Goal: Task Accomplishment & Management: Manage account settings

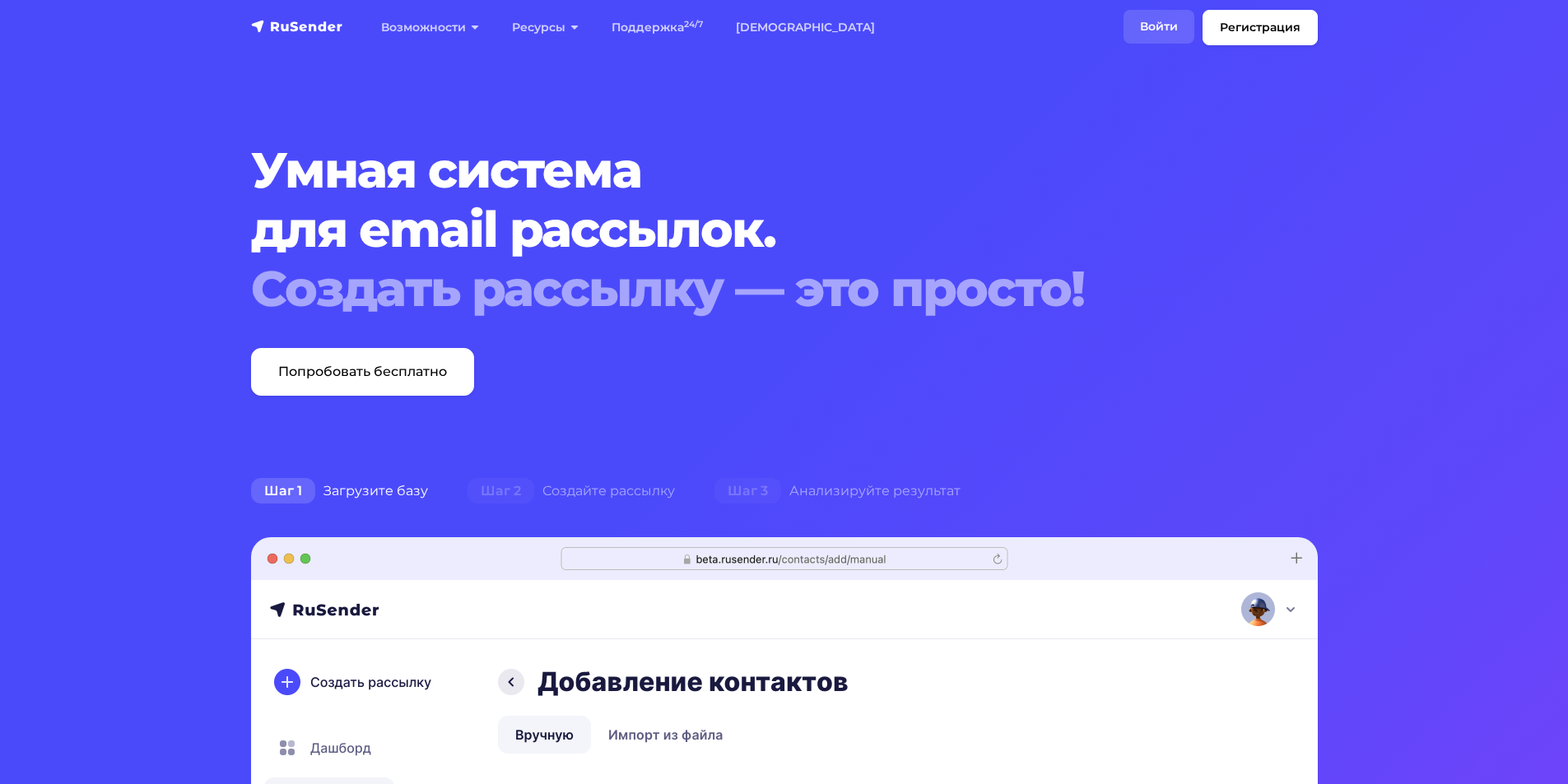
click at [1154, 29] on link "Войти" at bounding box center [1159, 26] width 70 height 33
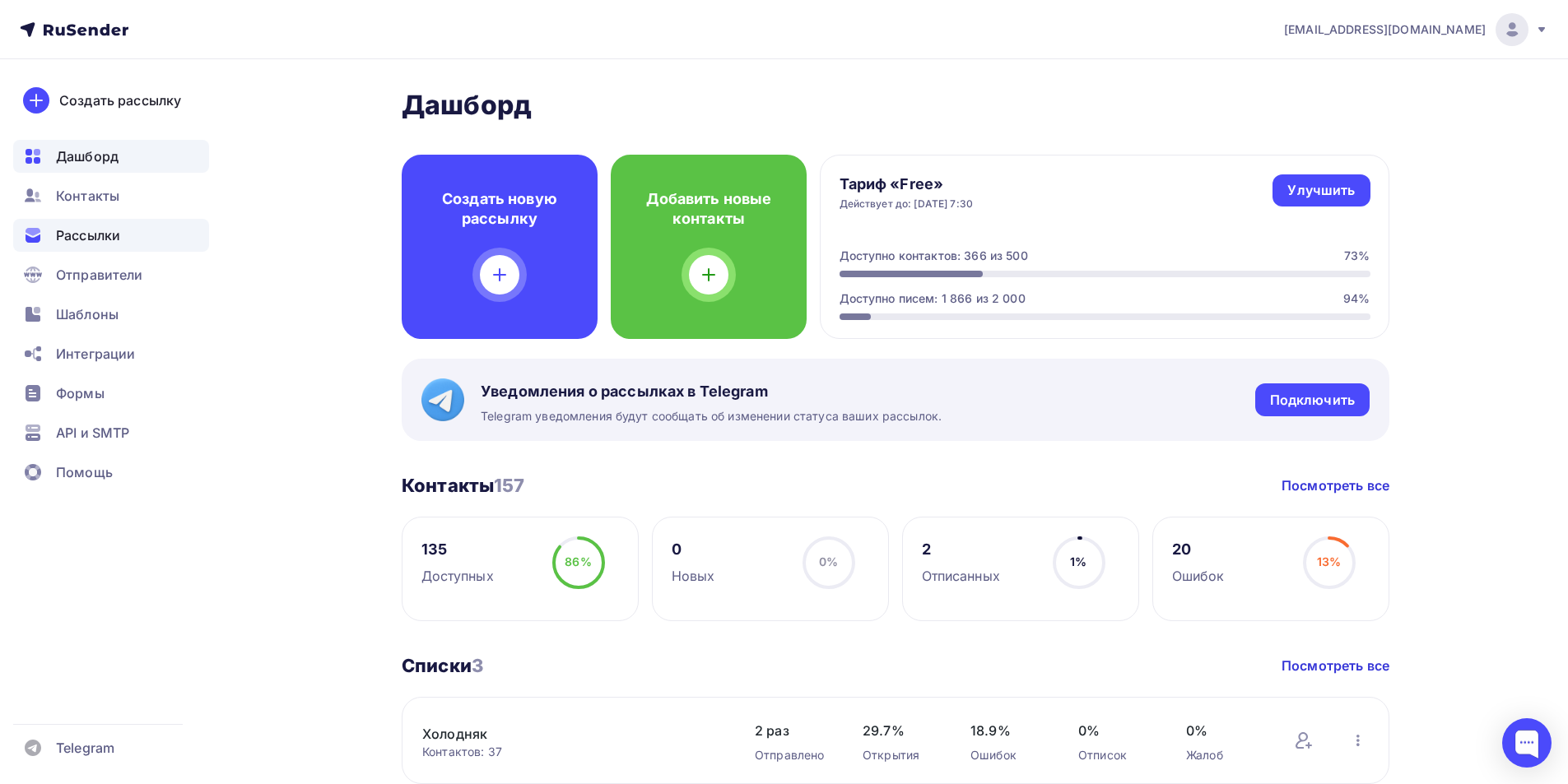
click at [116, 237] on span "Рассылки" at bounding box center [88, 235] width 64 height 19
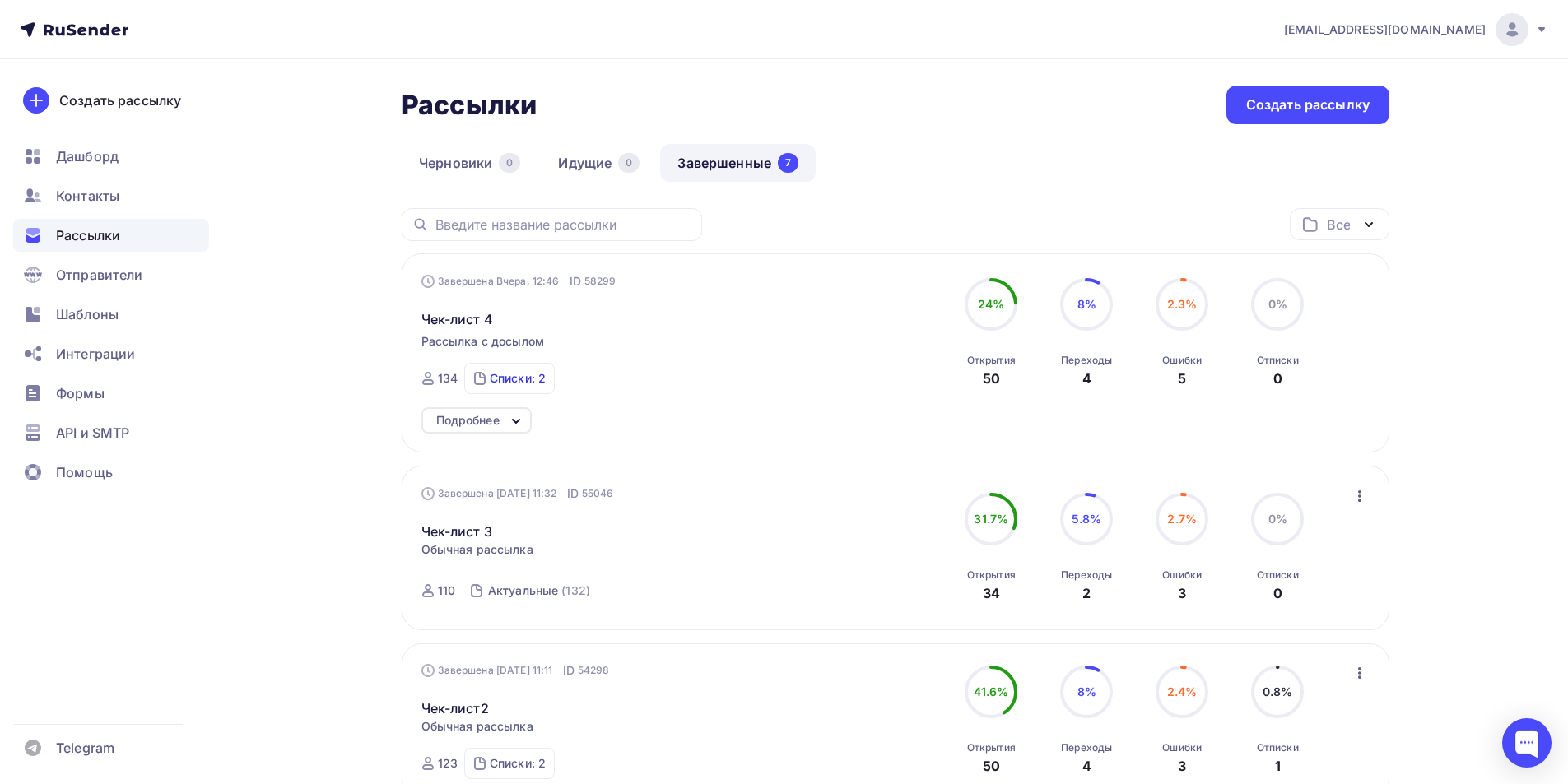
click at [500, 374] on div "Списки: 2" at bounding box center [518, 378] width 56 height 17
click at [585, 412] on div "Подробнее" at bounding box center [895, 420] width 949 height 26
click at [514, 417] on icon at bounding box center [516, 421] width 19 height 19
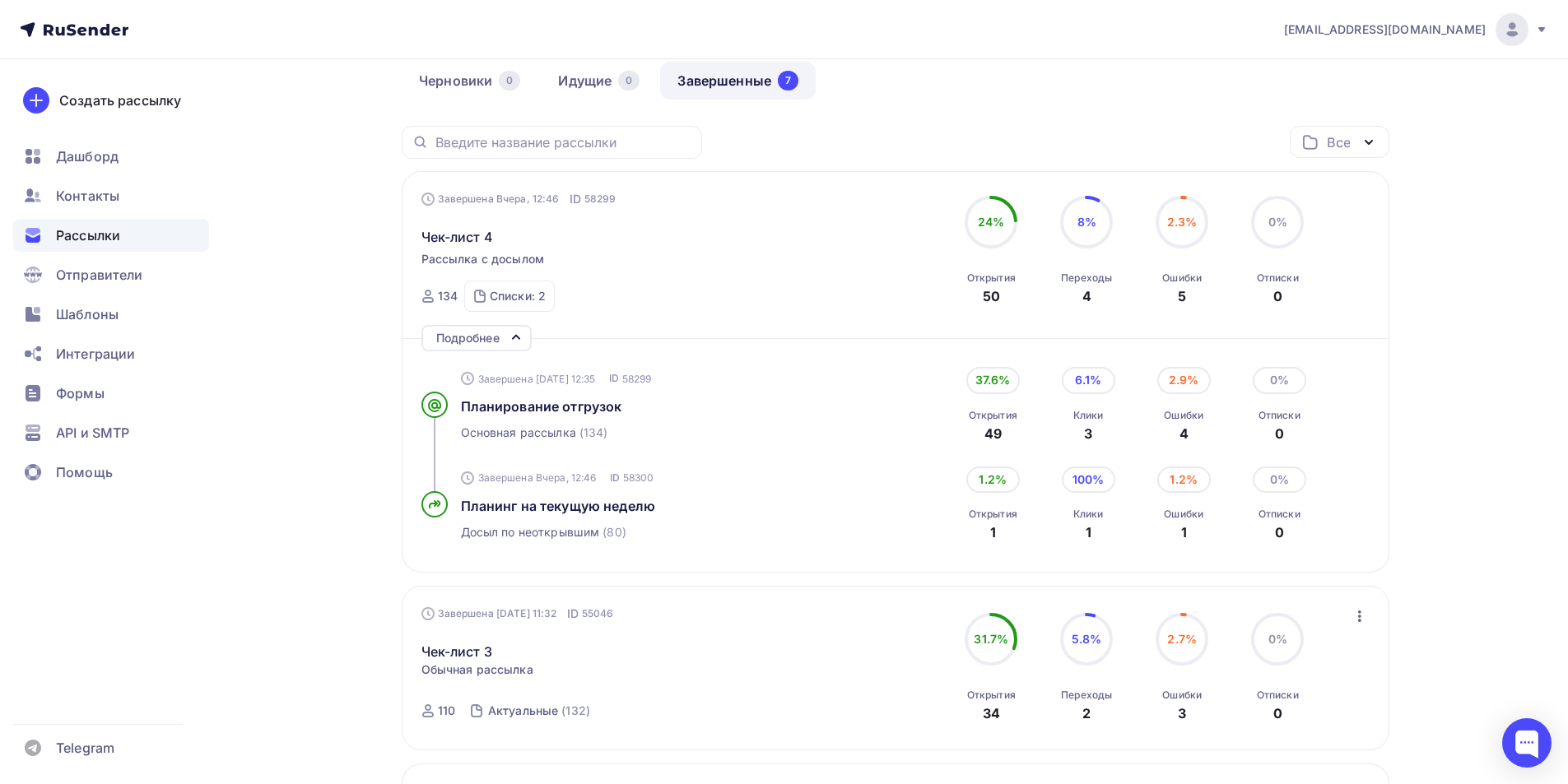
scroll to position [83, 0]
click at [584, 505] on span "Планинг на текущую неделю" at bounding box center [558, 505] width 195 height 17
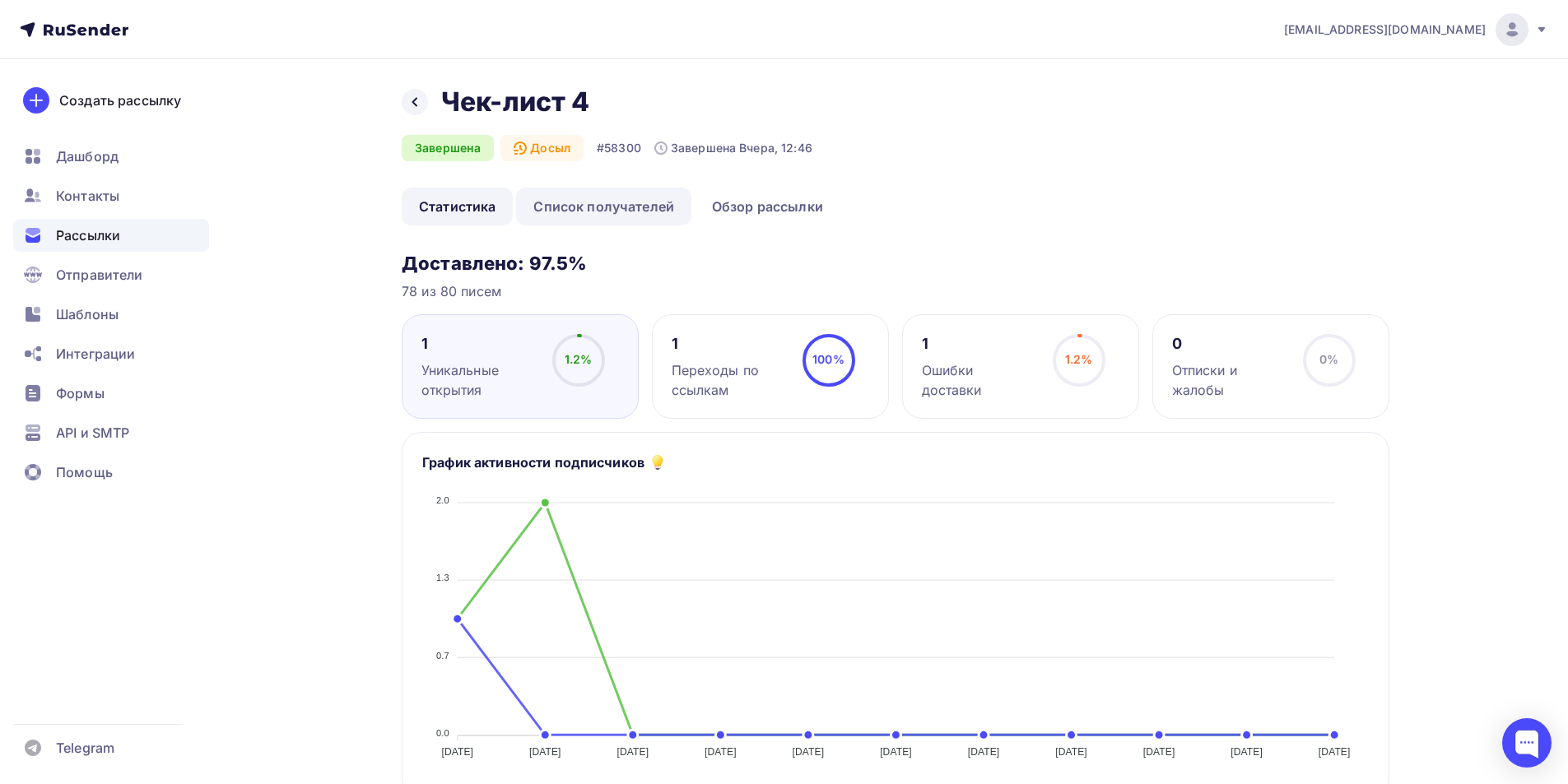
click at [622, 214] on link "Список получателей" at bounding box center [603, 206] width 175 height 38
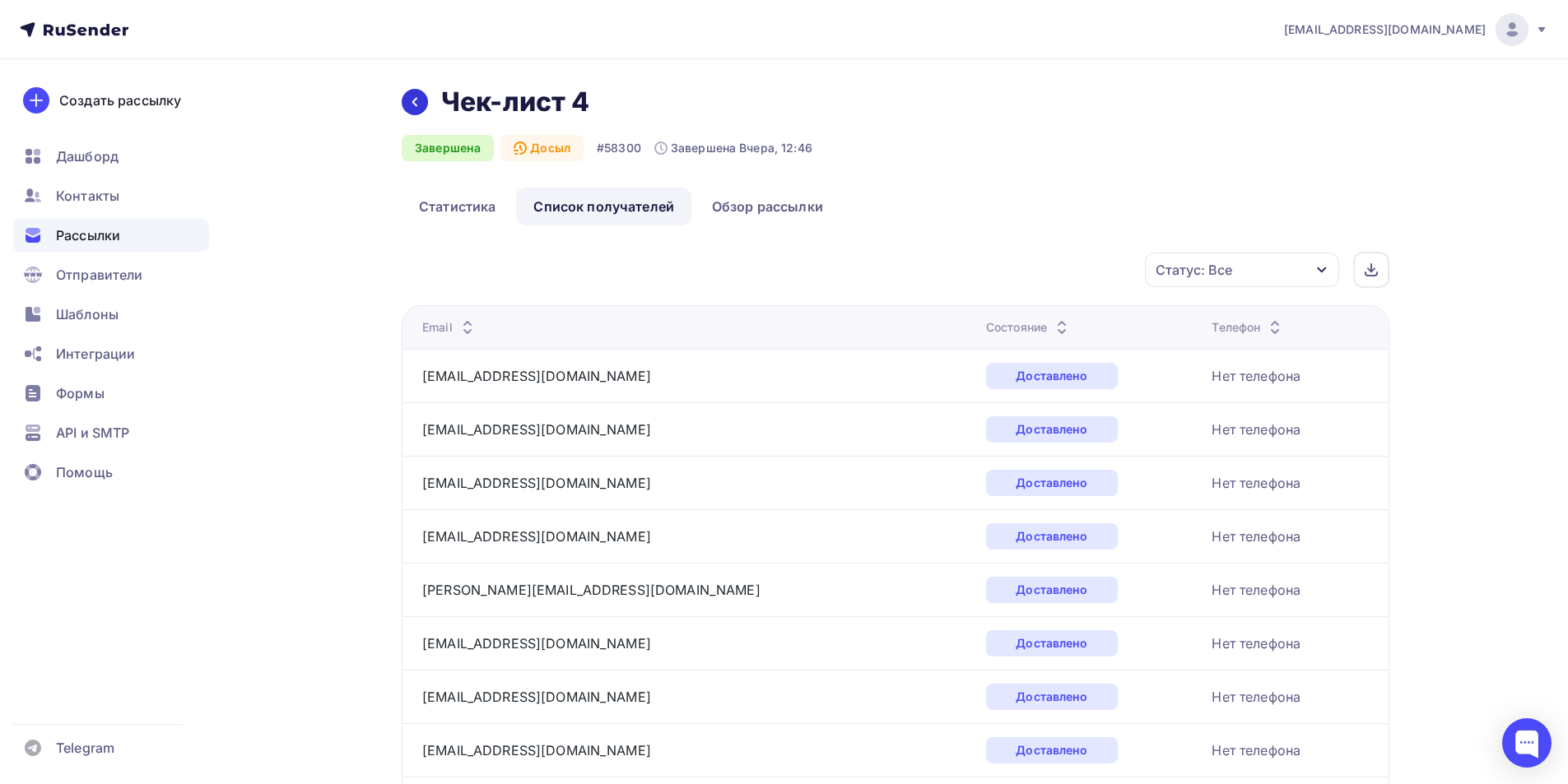
click at [408, 92] on div at bounding box center [415, 102] width 26 height 26
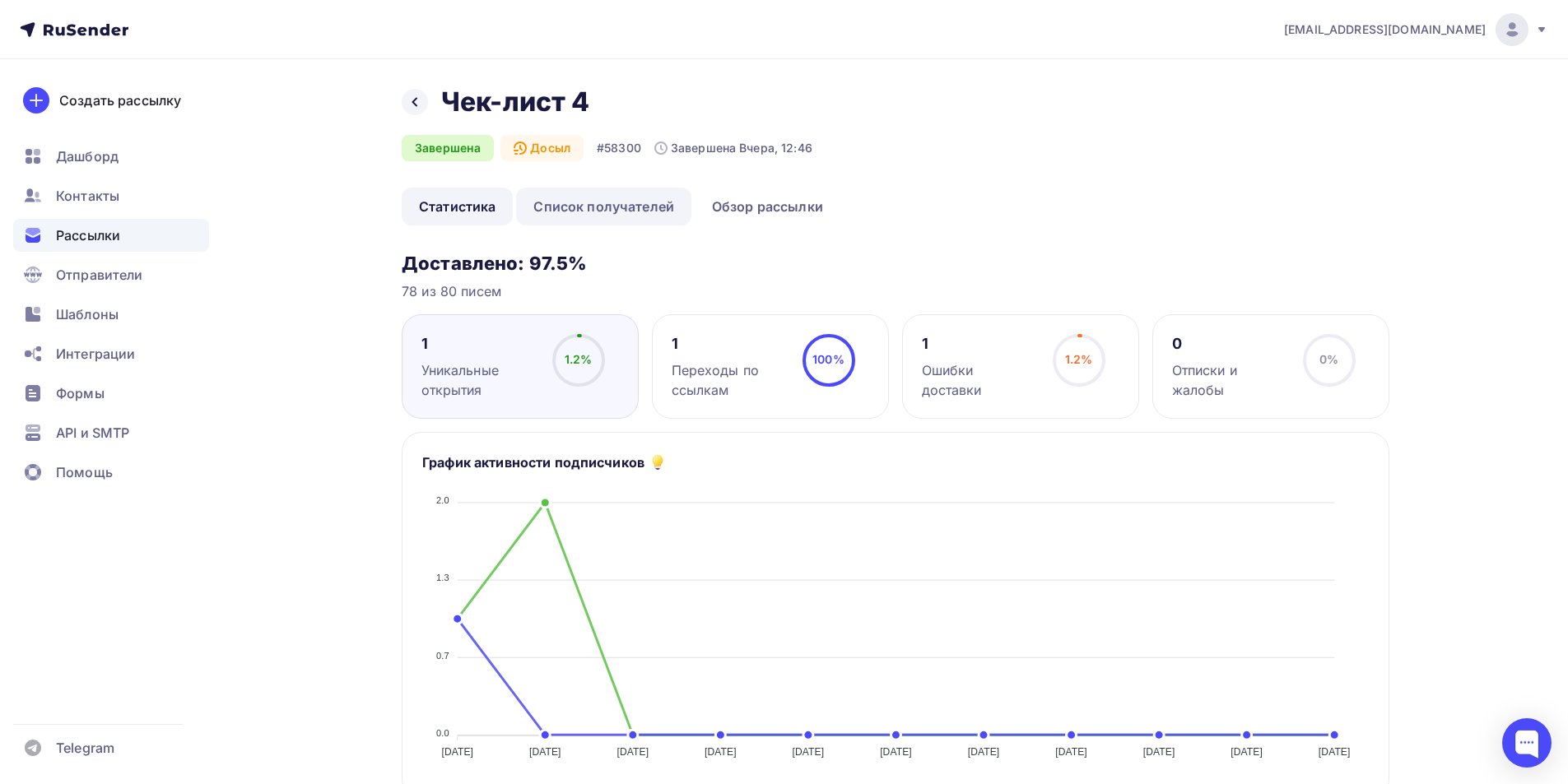
click at [565, 207] on link "Список получателей" at bounding box center [603, 206] width 175 height 38
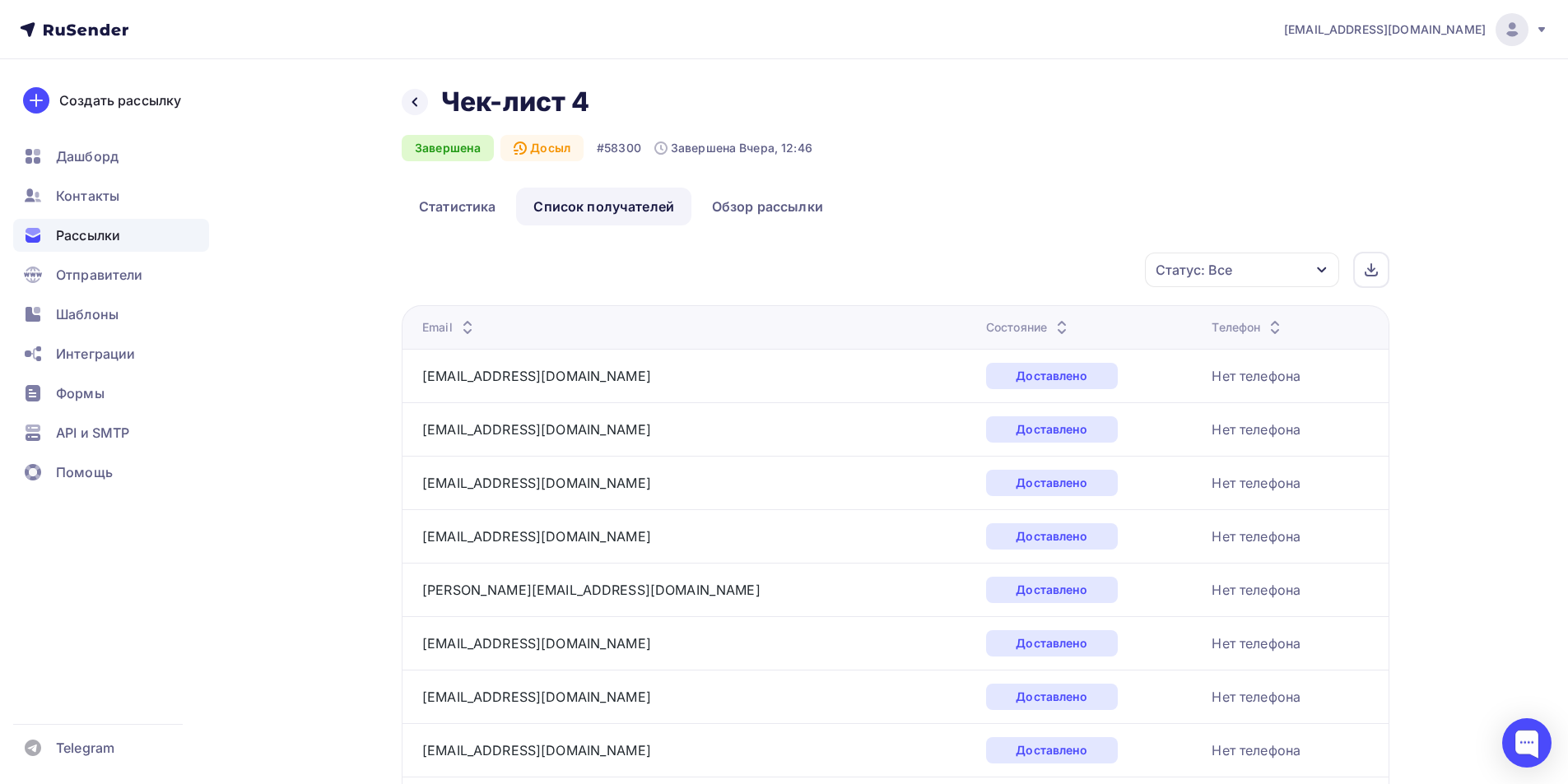
click at [986, 329] on div "Состояние" at bounding box center [1028, 327] width 85 height 17
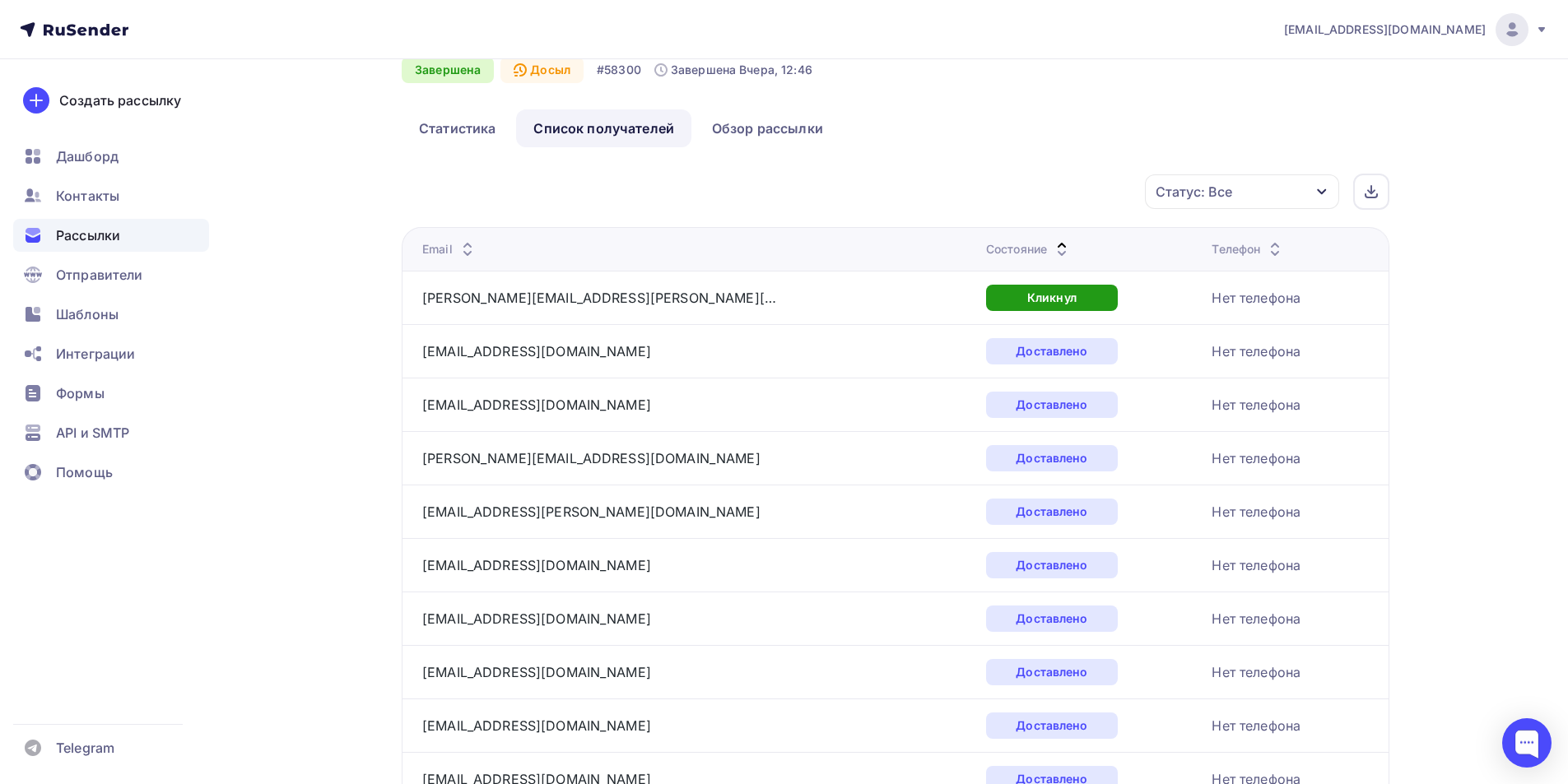
scroll to position [77, 0]
click at [986, 248] on div "Состояние" at bounding box center [1028, 250] width 85 height 17
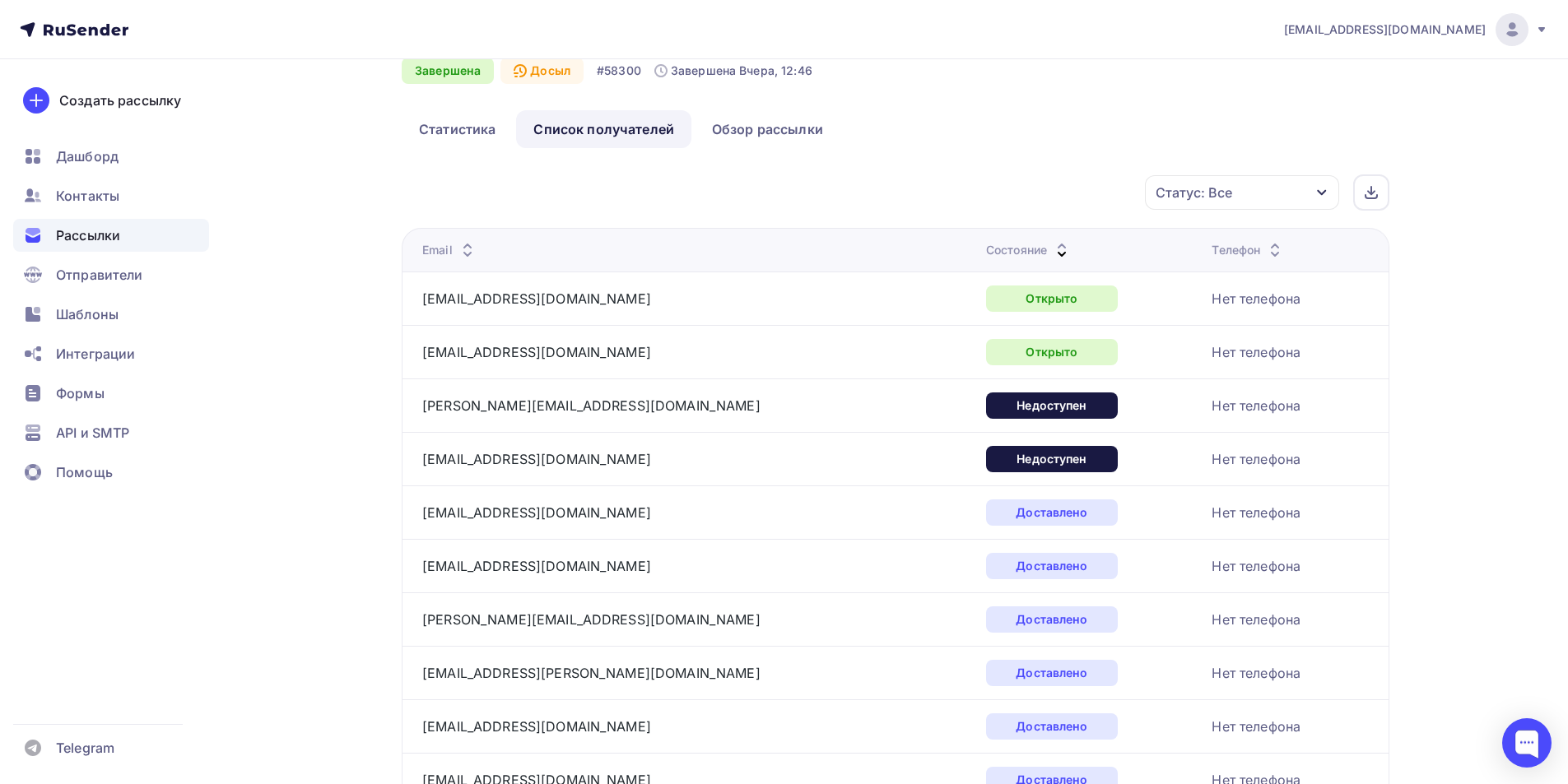
scroll to position [0, 0]
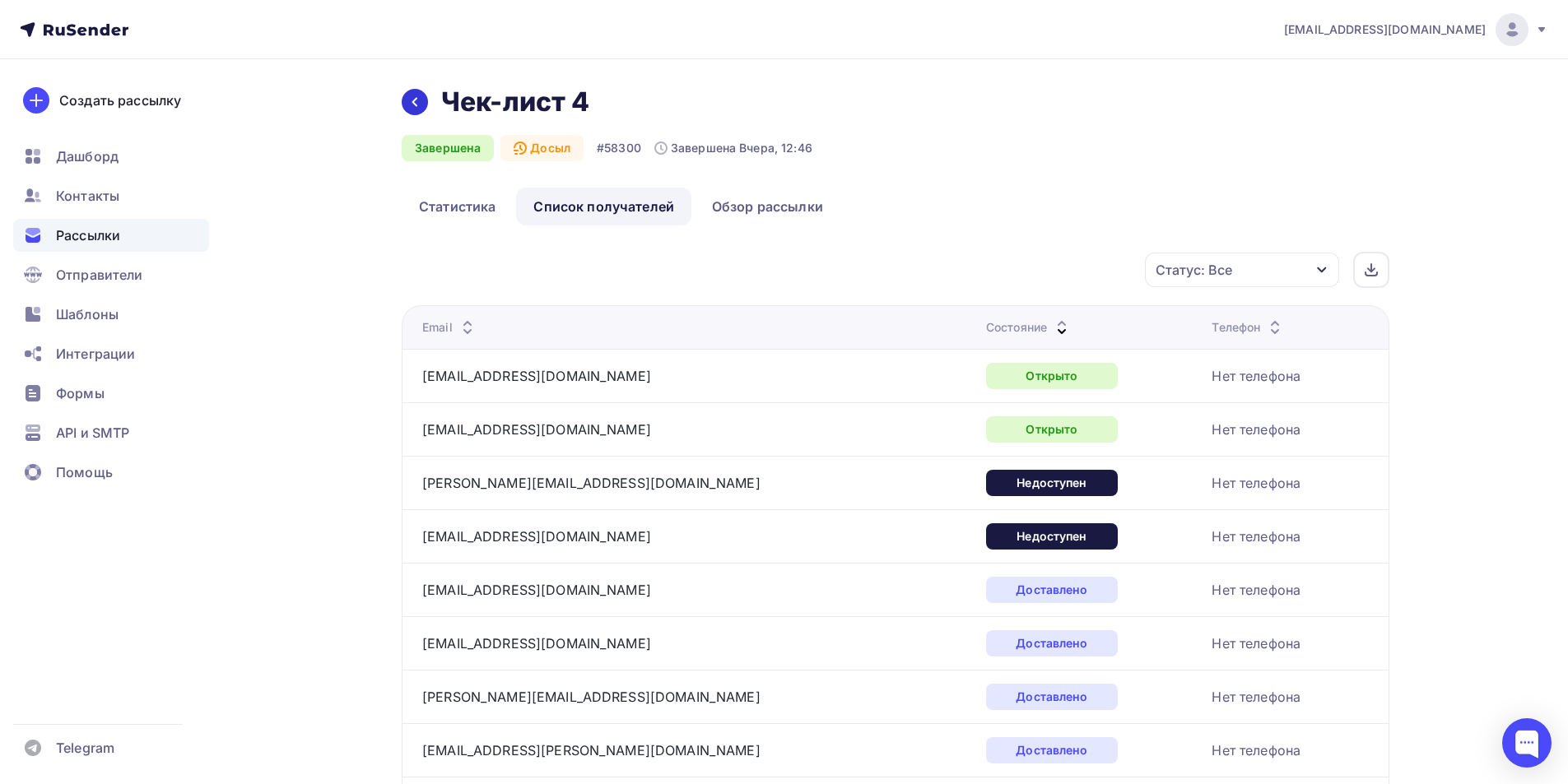
click at [417, 105] on icon at bounding box center [414, 102] width 13 height 13
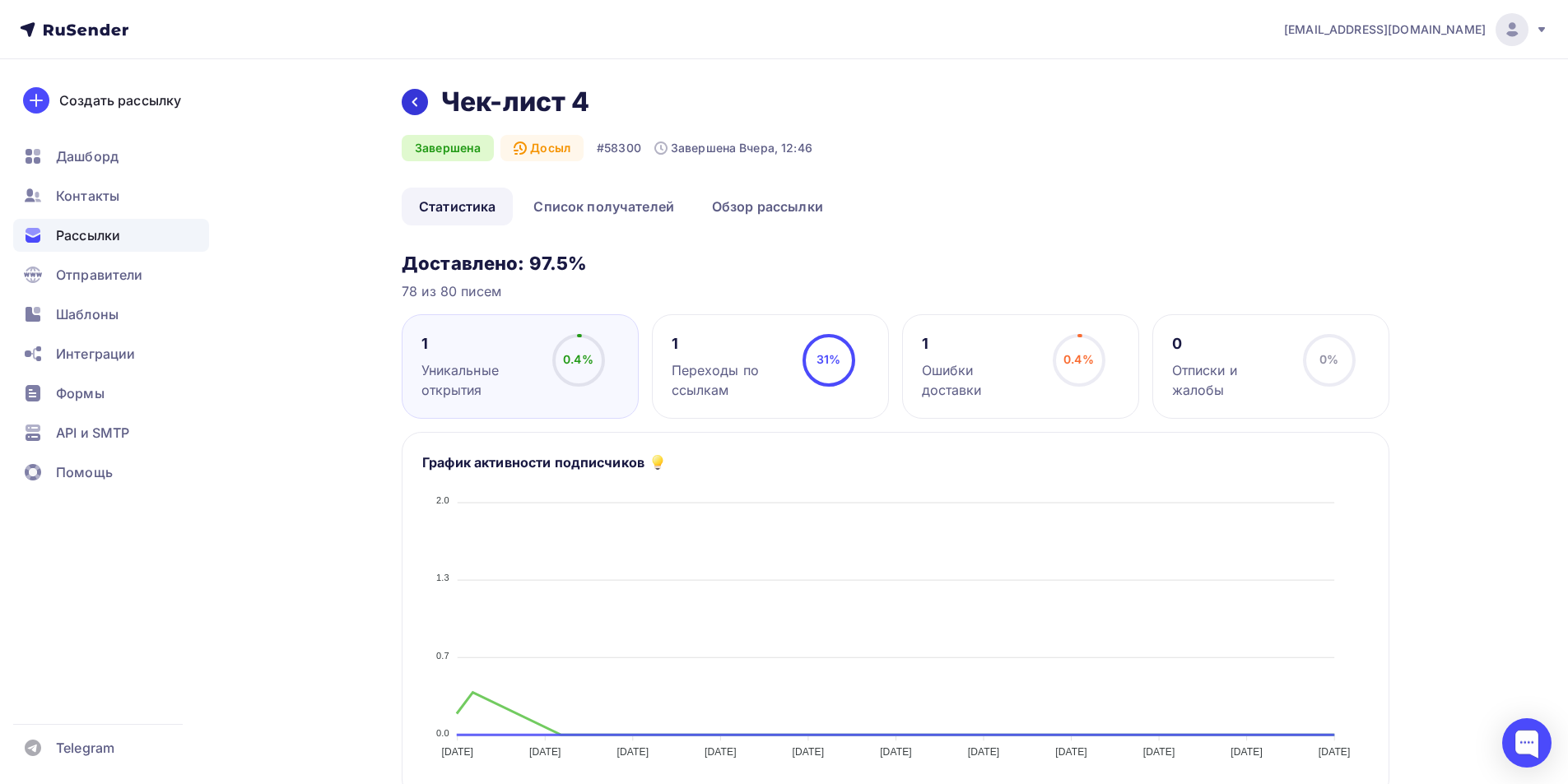
click at [417, 105] on icon at bounding box center [414, 102] width 13 height 13
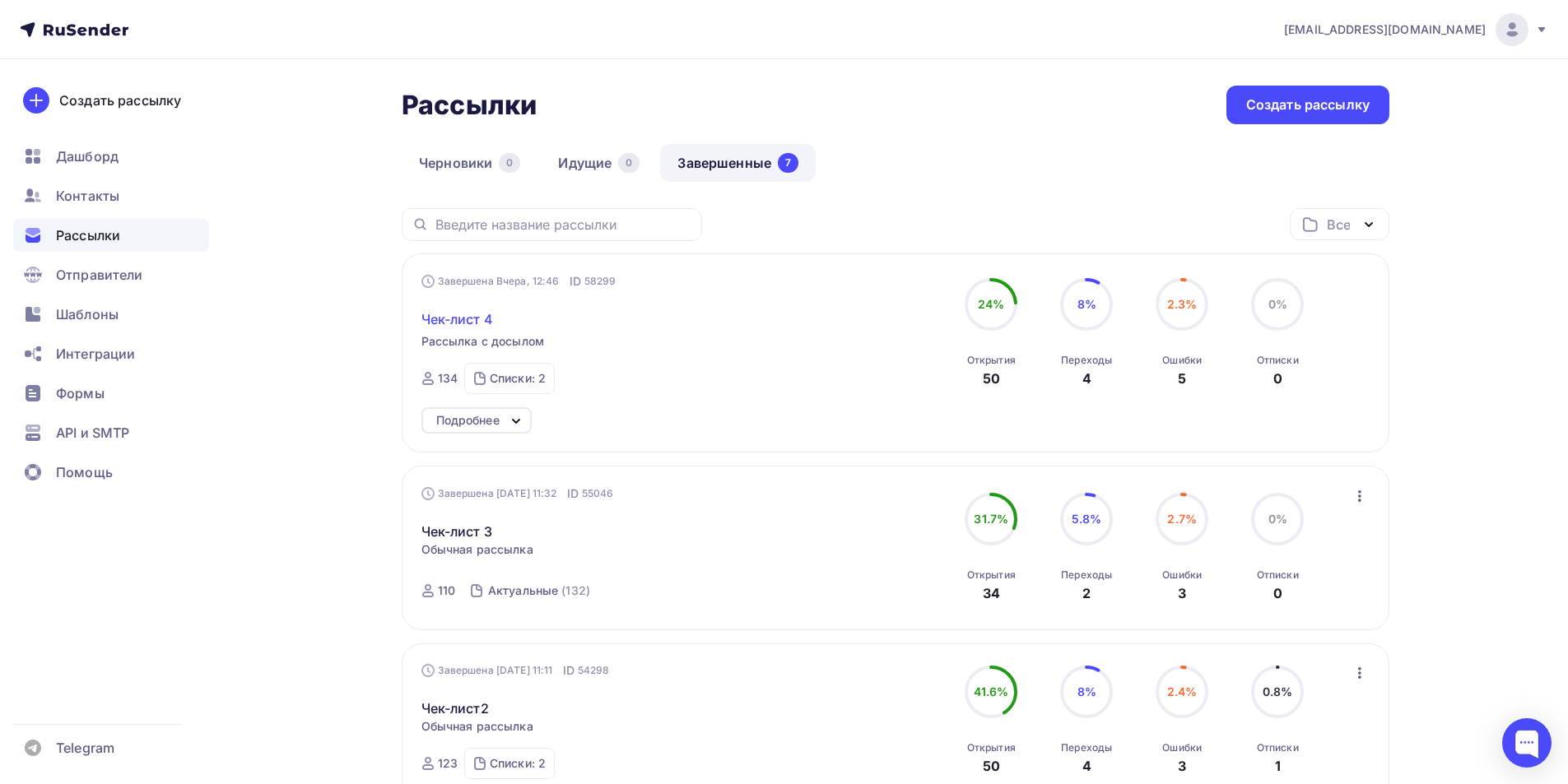
click at [466, 321] on span "Чек-лист 4" at bounding box center [456, 319] width 71 height 19
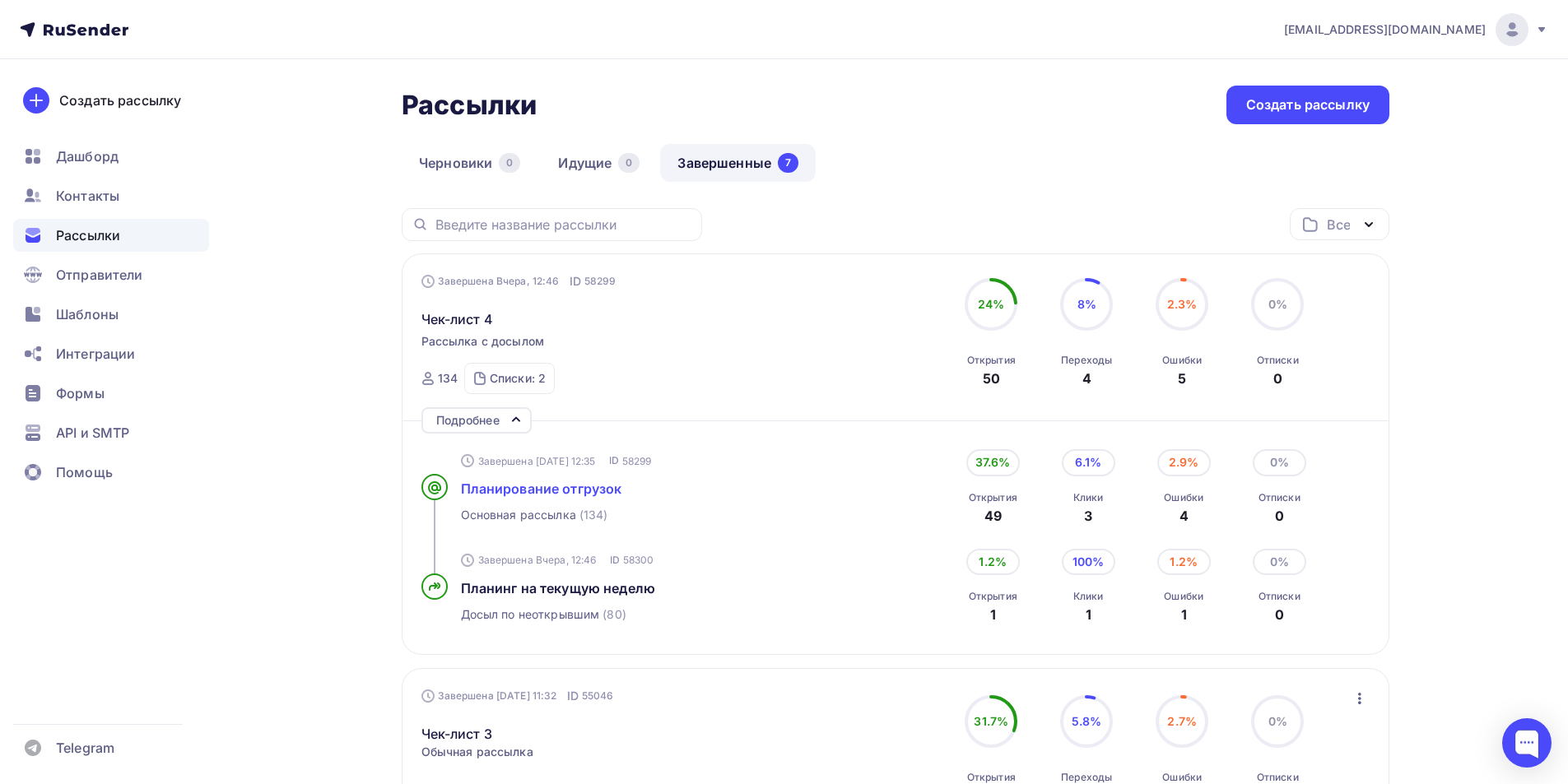
click at [484, 485] on span "Планирование отгрузок" at bounding box center [541, 489] width 161 height 17
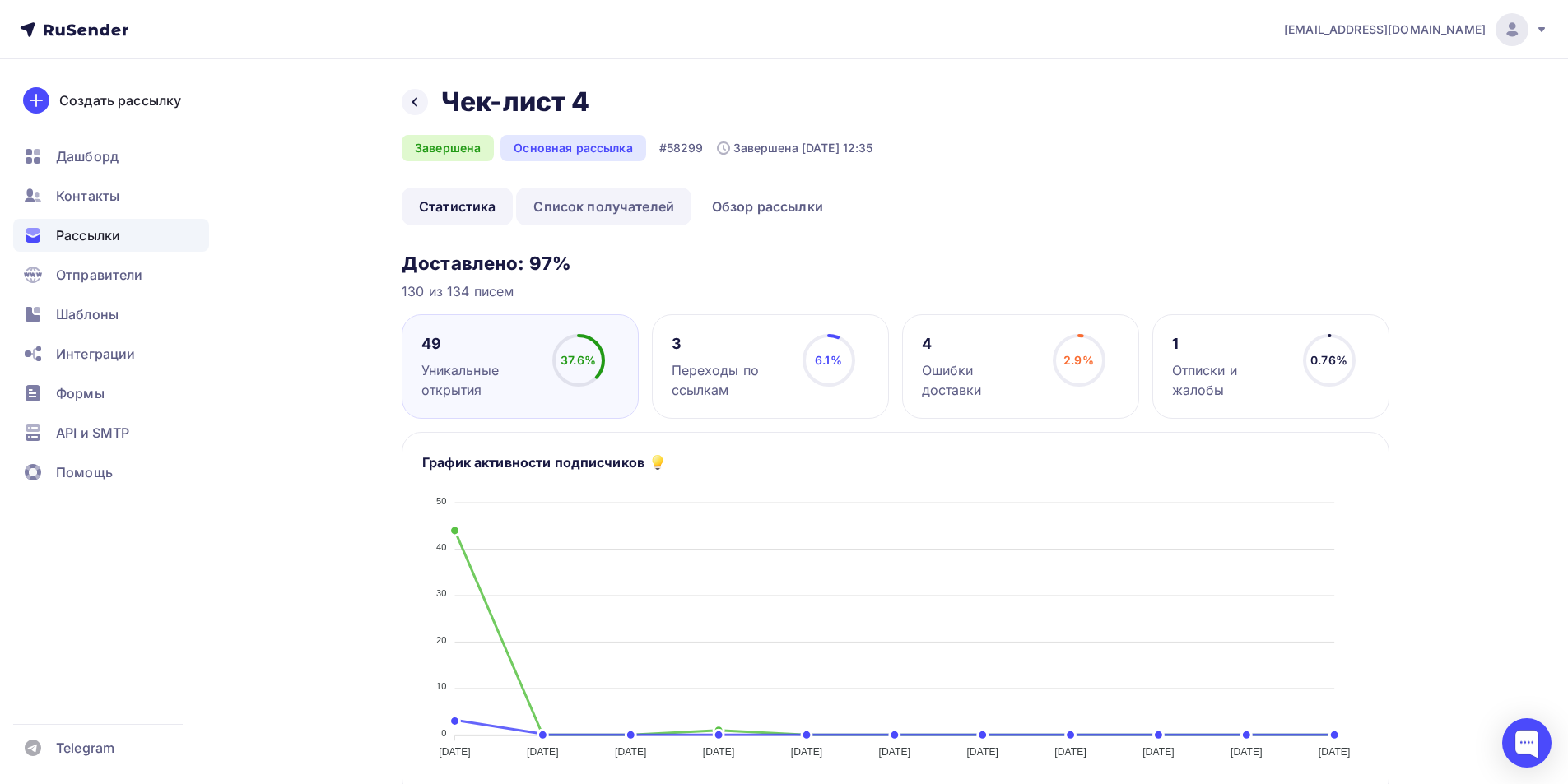
click at [573, 194] on link "Список получателей" at bounding box center [603, 206] width 175 height 38
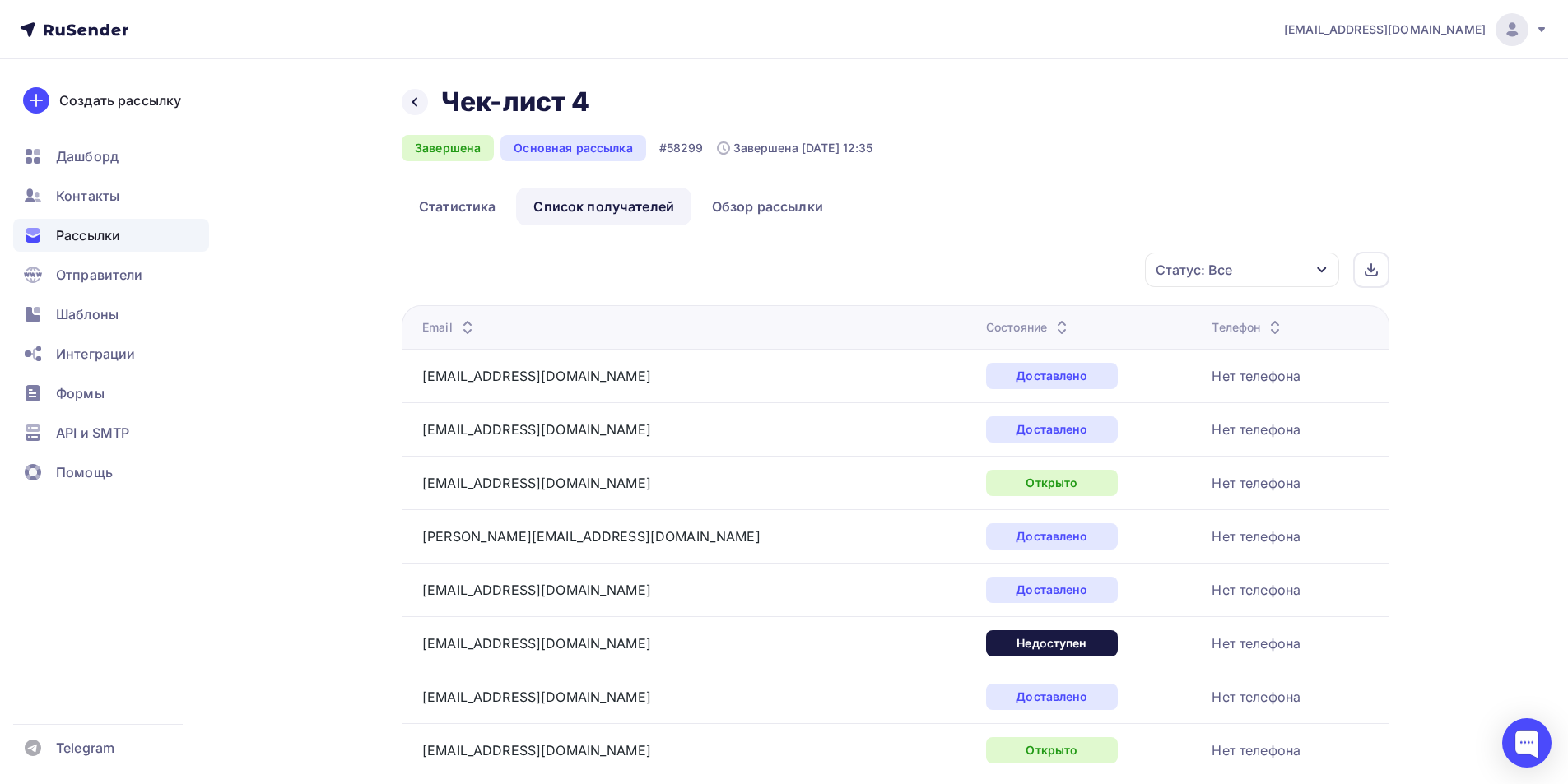
click at [986, 323] on div "Состояние" at bounding box center [1028, 327] width 85 height 17
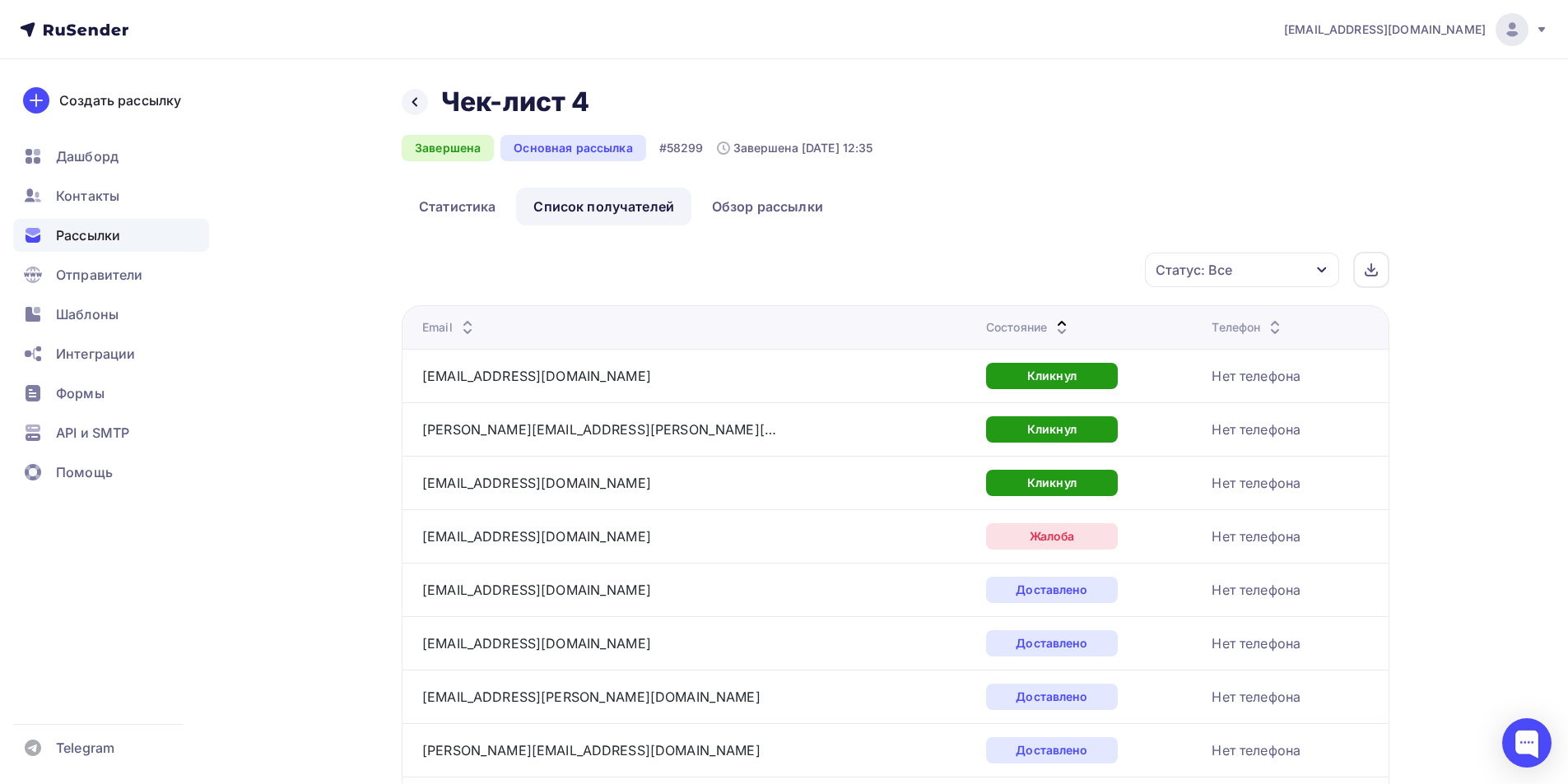
click at [986, 323] on div "Состояние" at bounding box center [1028, 327] width 85 height 17
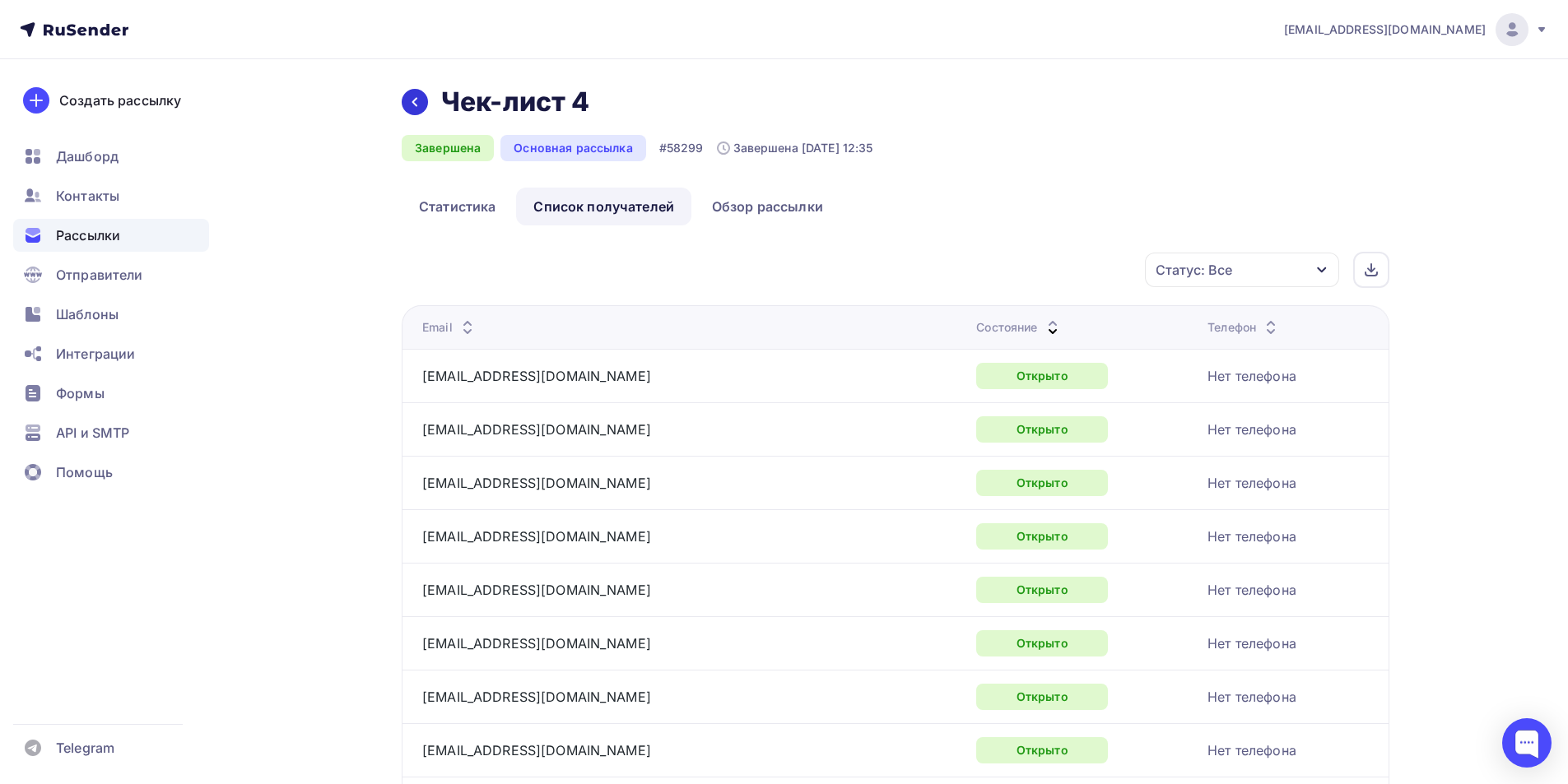
click at [409, 107] on icon at bounding box center [414, 102] width 13 height 13
